Goal: Book appointment/travel/reservation

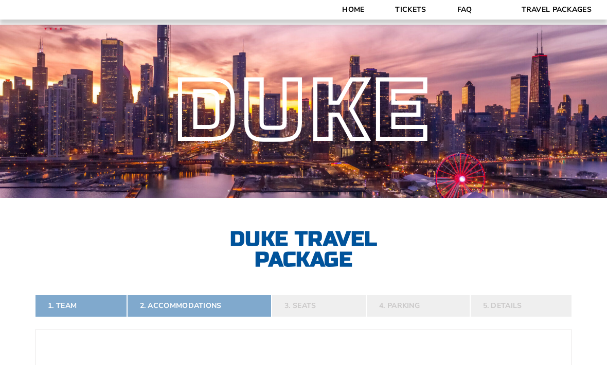
scroll to position [57, 0]
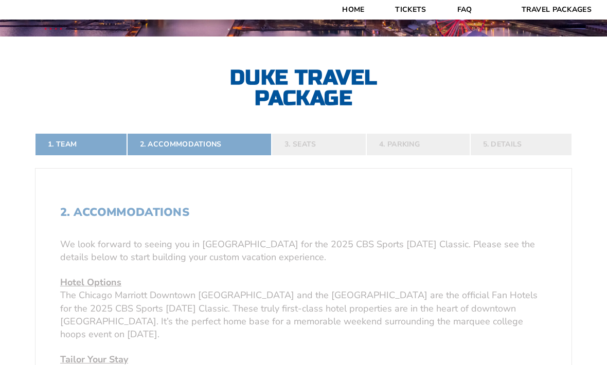
click at [71, 156] on link "1. Team" at bounding box center [81, 144] width 92 height 23
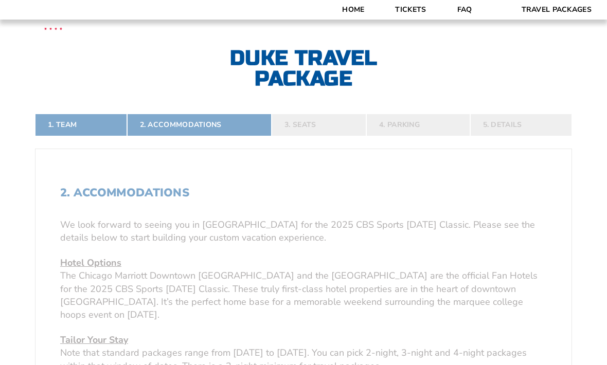
scroll to position [188, 0]
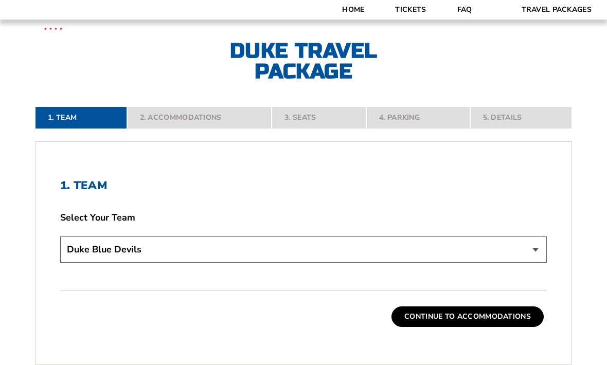
click at [479, 327] on button "Continue To Accommodations" at bounding box center [468, 317] width 152 height 21
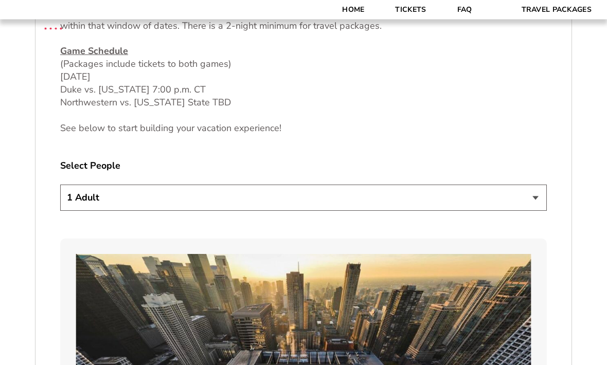
click at [89, 212] on select "1 Adult 2 Adults 3 Adults 4 Adults 2 Adults + 1 Child 2 Adults + 2 Children 2 A…" at bounding box center [303, 198] width 487 height 26
select select "2 Adults + 1 Child"
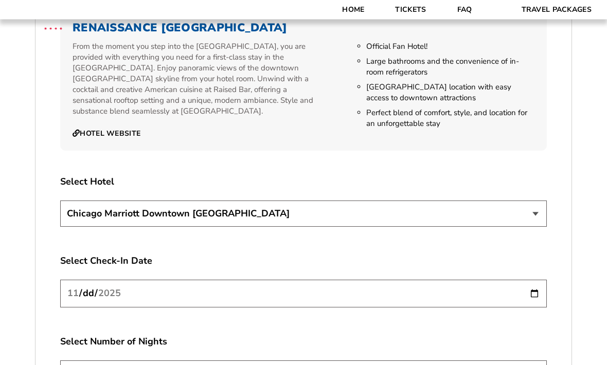
scroll to position [1696, 0]
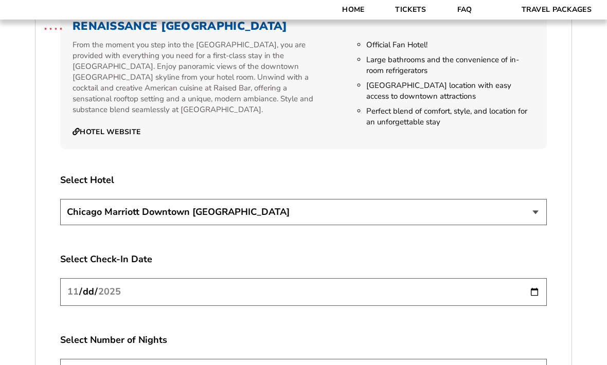
click at [98, 213] on select "[GEOGRAPHIC_DATA] [GEOGRAPHIC_DATA]" at bounding box center [303, 212] width 487 height 26
select select "21326"
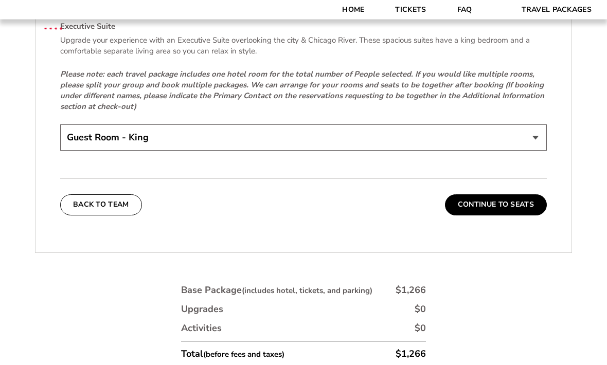
click at [84, 144] on select "Guest Room - King Guest Room - Queen (+$95 per night) Executive Suite (+$315 pe…" at bounding box center [303, 138] width 487 height 26
select select "Guest Room - Queen"
click at [500, 206] on button "Continue To Seats" at bounding box center [496, 205] width 102 height 21
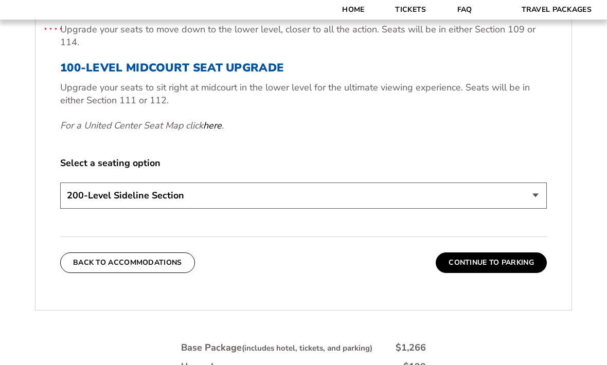
scroll to position [535, 0]
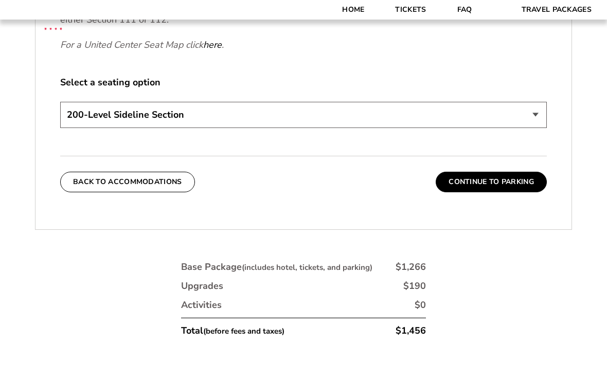
click at [536, 128] on select "200-Level Sideline Section 100-Level Corner Seat Upgrade (+$80 per person) 100-…" at bounding box center [303, 115] width 487 height 26
select select "100-Level Corner Seat Upgrade"
click at [505, 192] on button "Continue To Parking" at bounding box center [491, 182] width 111 height 21
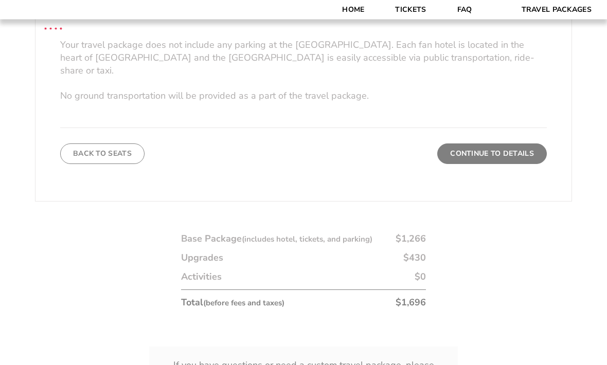
scroll to position [358, 0]
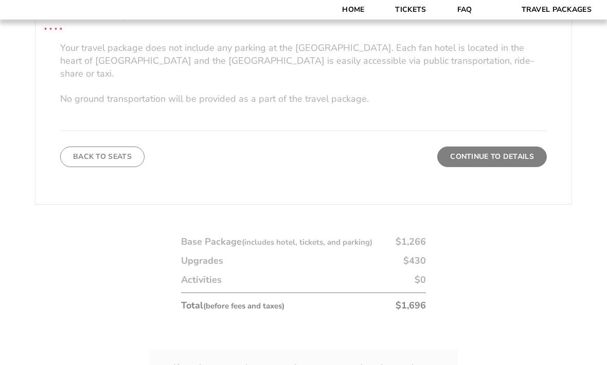
click at [502, 161] on form "[US_STATE] [US_STATE] Travel Package [PERSON_NAME] Travel Package [GEOGRAPHIC_D…" at bounding box center [303, 46] width 607 height 808
click at [502, 164] on form "[US_STATE] [US_STATE] Travel Package [PERSON_NAME] Travel Package [GEOGRAPHIC_D…" at bounding box center [303, 46] width 607 height 808
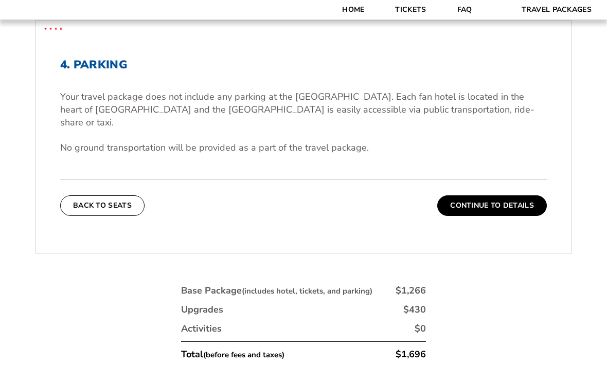
scroll to position [314, 0]
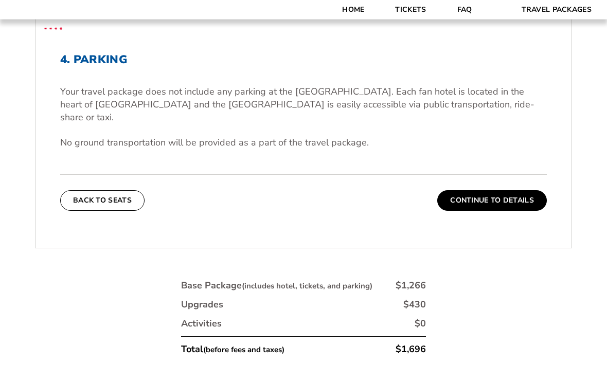
click at [494, 204] on button "Continue To Details" at bounding box center [492, 201] width 110 height 21
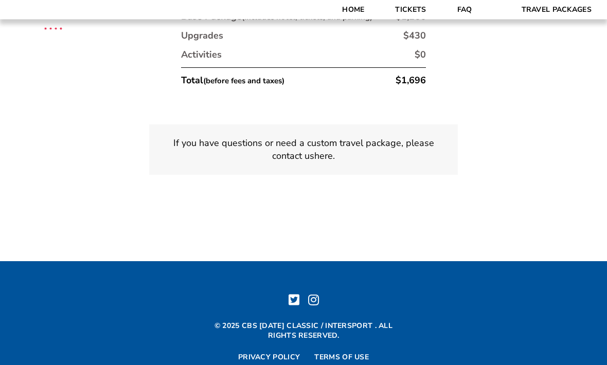
scroll to position [667, 0]
